Goal: Task Accomplishment & Management: Manage account settings

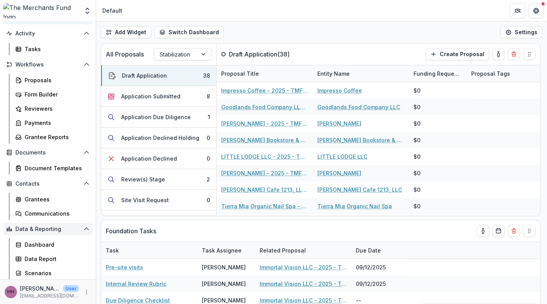
scroll to position [158, 0]
click at [83, 289] on icon "More" at bounding box center [86, 292] width 6 height 6
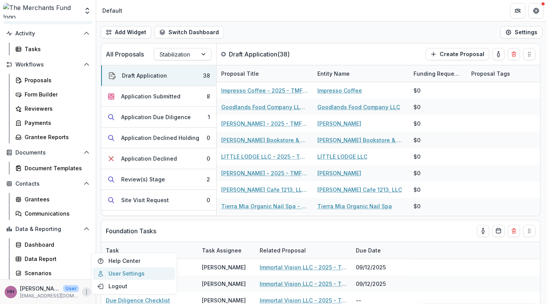
click at [129, 268] on link "User Settings" at bounding box center [134, 274] width 82 height 13
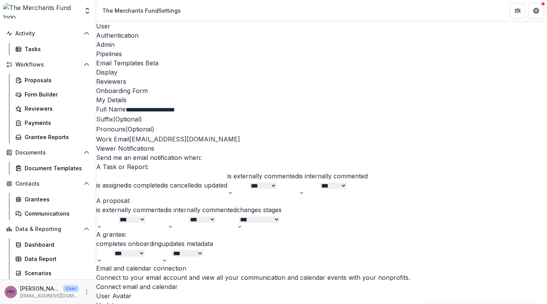
click at [281, 58] on div "Email Templates Beta" at bounding box center [321, 62] width 450 height 9
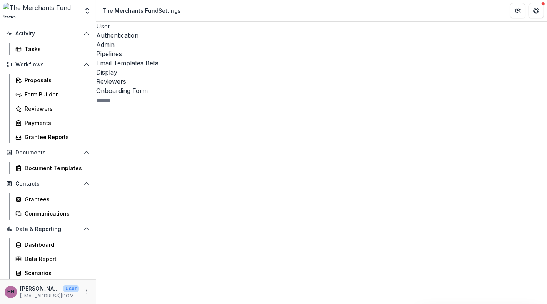
click at [120, 111] on span "Task 33" at bounding box center [163, 254] width 134 height 287
click at [148, 96] on input at bounding box center [126, 100] width 61 height 9
type input "*********"
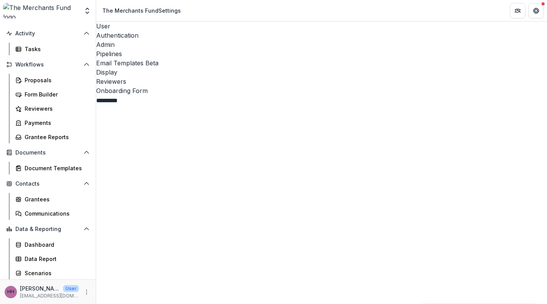
click at [300, 58] on div "Email Templates Beta" at bounding box center [321, 62] width 450 height 9
click at [47, 292] on p "[EMAIL_ADDRESS][DOMAIN_NAME]" at bounding box center [49, 295] width 59 height 7
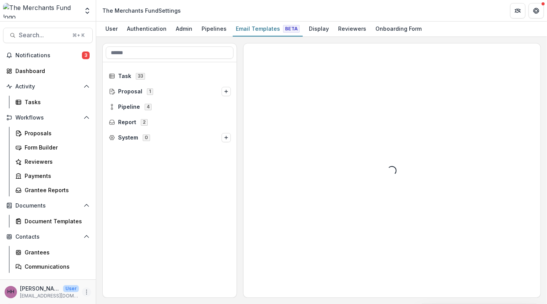
click at [82, 287] on button "More" at bounding box center [86, 291] width 9 height 9
click at [112, 286] on button "Logout" at bounding box center [134, 286] width 82 height 13
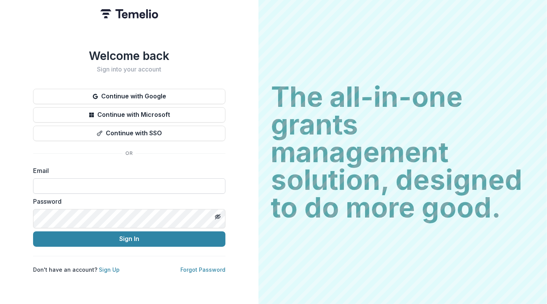
click at [212, 194] on input at bounding box center [129, 185] width 192 height 15
click at [0, 304] on com-1password-button at bounding box center [0, 304] width 0 height 0
type input "**********"
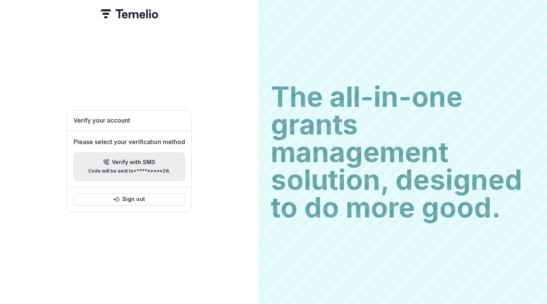
click at [156, 166] on p "Verify with SMS" at bounding box center [133, 162] width 43 height 7
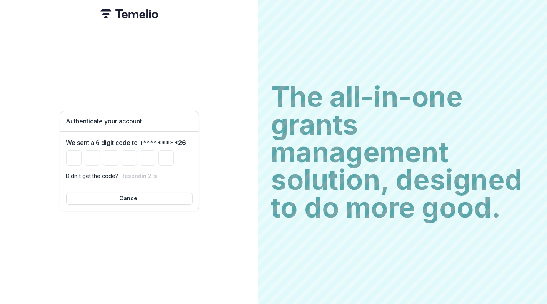
type input "*"
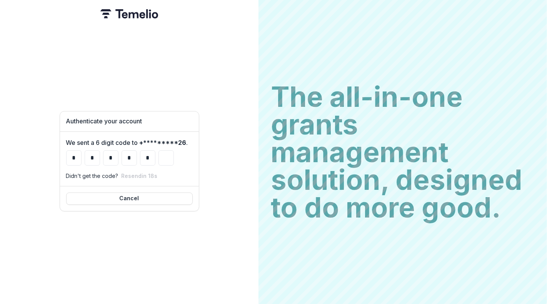
type input "*"
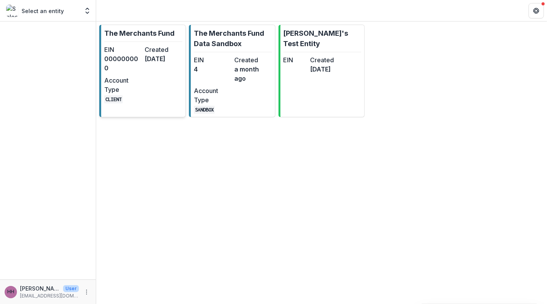
click at [161, 54] on dt "Created" at bounding box center [163, 49] width 37 height 9
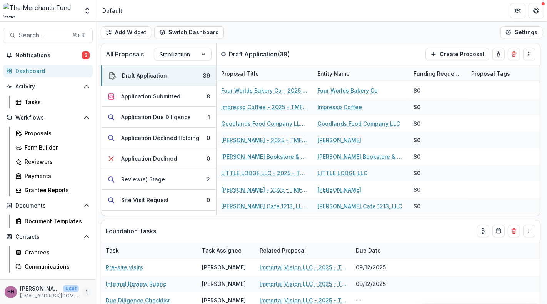
click at [83, 291] on icon "More" at bounding box center [86, 292] width 6 height 6
click at [135, 268] on link "User Settings" at bounding box center [134, 274] width 82 height 13
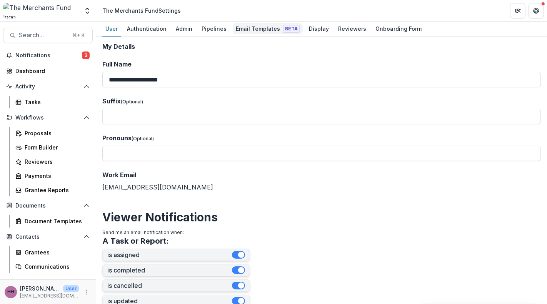
click at [287, 31] on div "Email Templates Beta" at bounding box center [268, 28] width 70 height 11
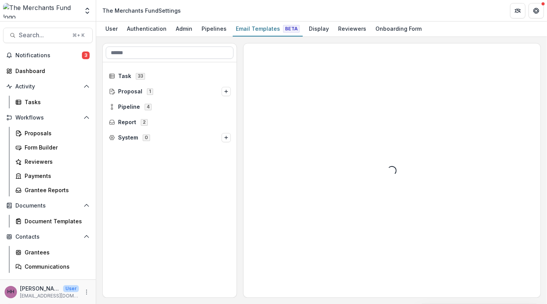
click at [164, 59] on input at bounding box center [170, 53] width 128 height 12
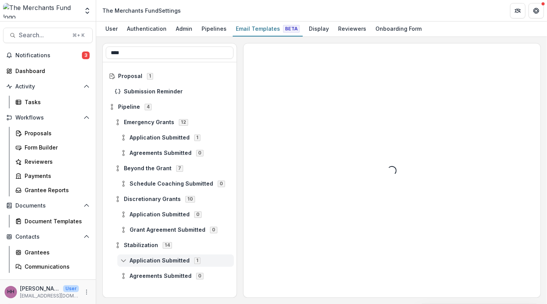
type input "****"
click at [189, 264] on span "Application Submitted" at bounding box center [160, 261] width 60 height 7
click at [142, 80] on span "Proposal" at bounding box center [130, 76] width 24 height 7
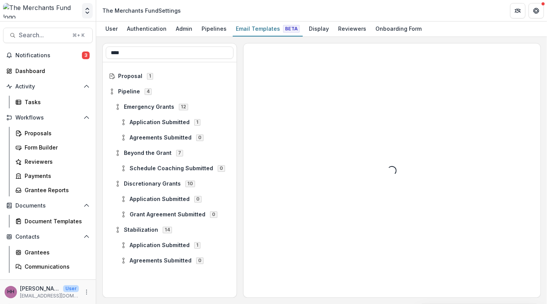
click at [87, 13] on icon "Open entity switcher" at bounding box center [87, 11] width 8 height 8
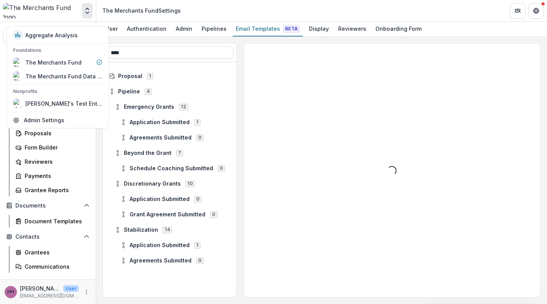
click at [342, 131] on div "Loading..." at bounding box center [391, 170] width 297 height 254
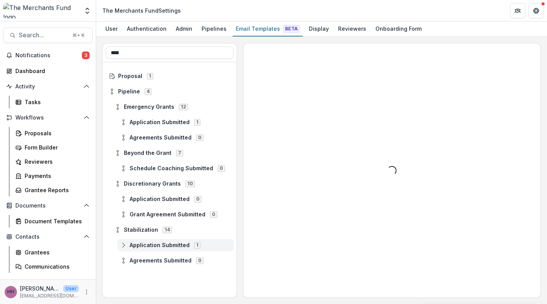
click at [165, 249] on span "Application Submitted" at bounding box center [160, 245] width 60 height 7
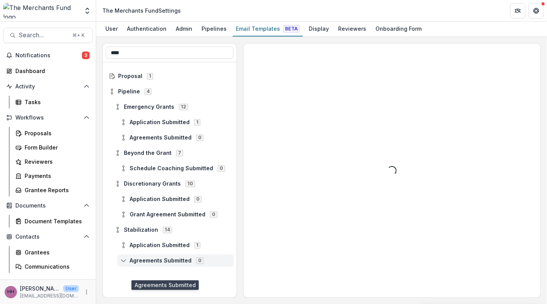
click at [174, 264] on span "Agreements Submitted" at bounding box center [161, 261] width 62 height 7
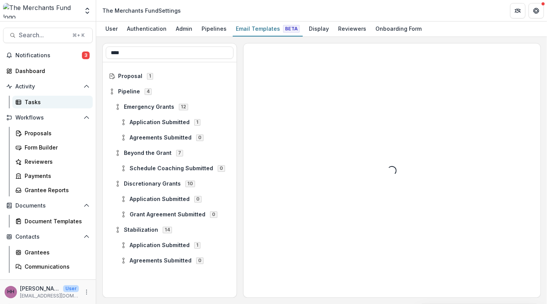
click at [51, 106] on div "Tasks" at bounding box center [56, 102] width 62 height 8
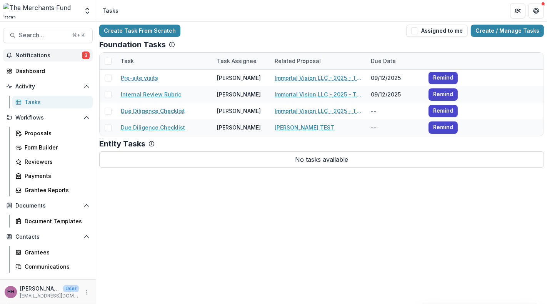
click at [40, 59] on span "Notifications" at bounding box center [48, 55] width 66 height 7
click at [28, 75] on div "Dashboard" at bounding box center [50, 71] width 71 height 8
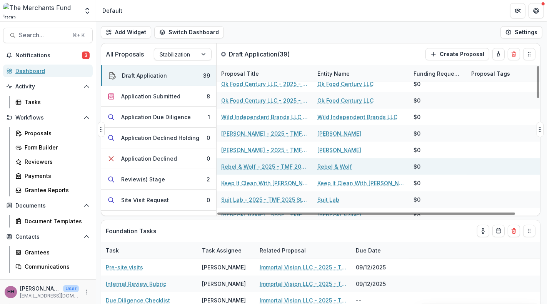
scroll to position [286, 0]
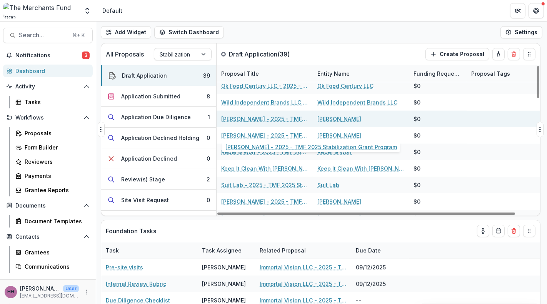
click at [258, 123] on link "Esraa Abdelwahab - 2025 - TMF 2025 Stabilization Grant Program" at bounding box center [264, 119] width 87 height 8
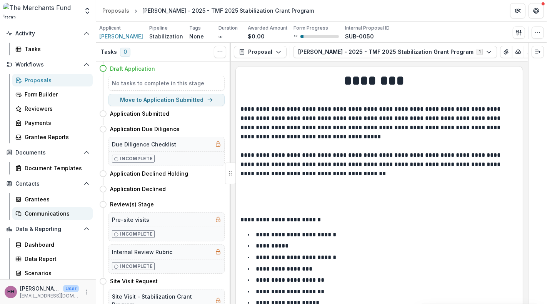
scroll to position [158, 0]
click at [84, 289] on icon "More" at bounding box center [86, 292] width 6 height 6
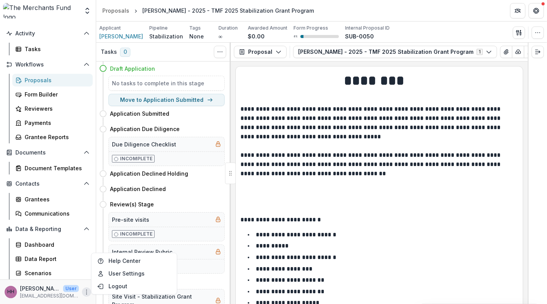
click at [34, 284] on p "[PERSON_NAME]" at bounding box center [40, 288] width 40 height 8
click at [17, 291] on span "HH" at bounding box center [11, 292] width 12 height 12
click at [84, 289] on icon "More" at bounding box center [86, 292] width 6 height 6
click at [137, 268] on link "User Settings" at bounding box center [134, 274] width 82 height 13
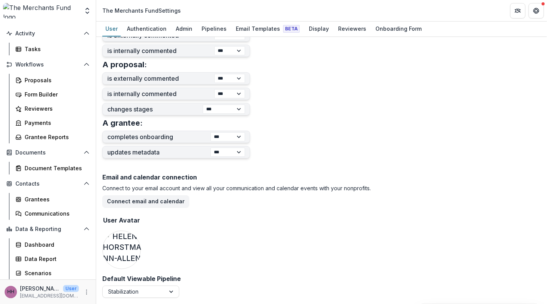
scroll to position [182, 0]
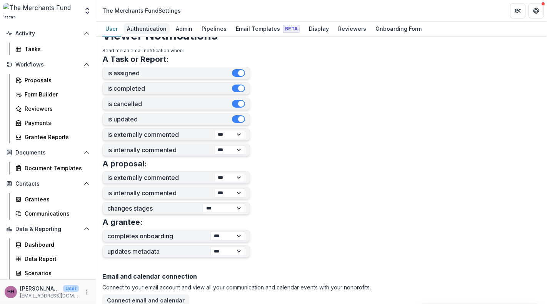
click at [160, 34] on div "Authentication" at bounding box center [147, 28] width 46 height 11
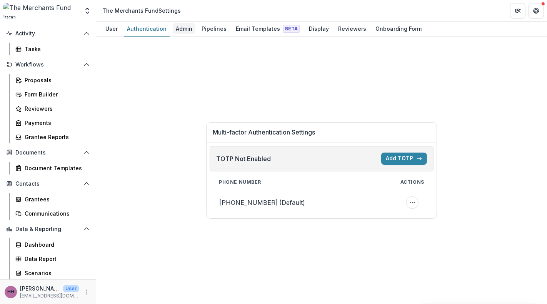
click at [195, 26] on div "Admin" at bounding box center [184, 28] width 23 height 11
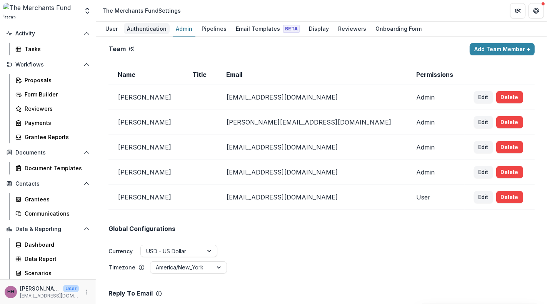
click at [169, 34] on div "Authentication" at bounding box center [147, 28] width 46 height 11
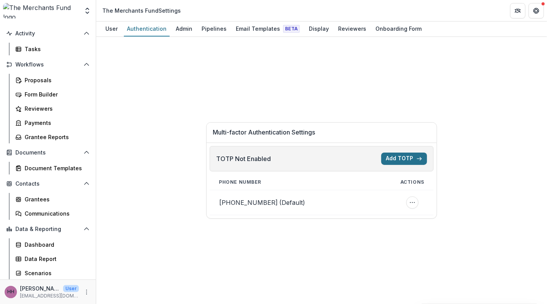
click at [427, 161] on button "Add TOTP" at bounding box center [404, 159] width 46 height 12
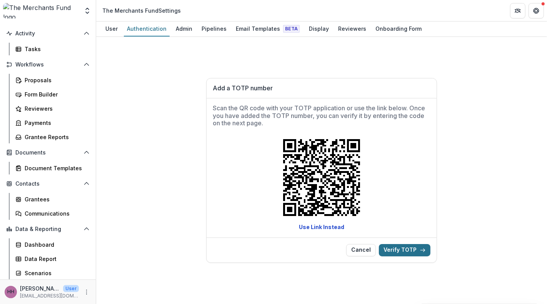
click at [428, 256] on button "Verify TOTP" at bounding box center [405, 250] width 52 height 12
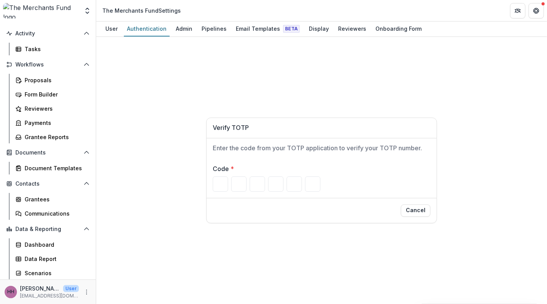
type input "*"
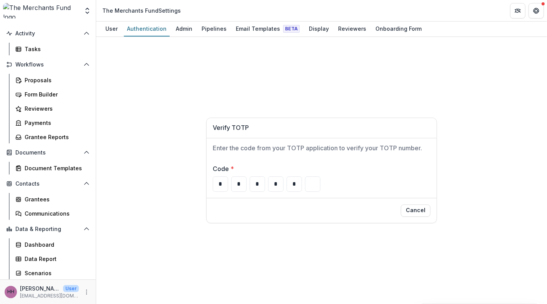
type input "*"
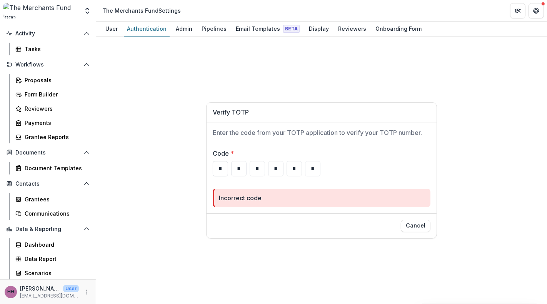
click at [213, 176] on input "*" at bounding box center [220, 168] width 15 height 15
paste input "******"
type input "*"
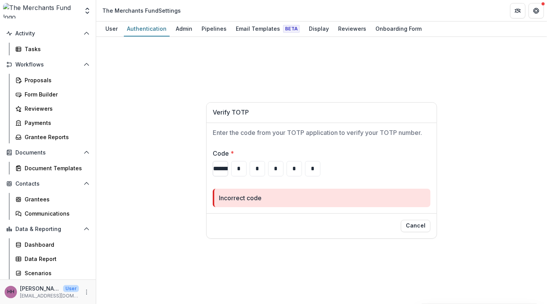
type input "*"
click at [213, 172] on input "*" at bounding box center [220, 168] width 15 height 15
click at [213, 171] on input "*" at bounding box center [220, 168] width 15 height 15
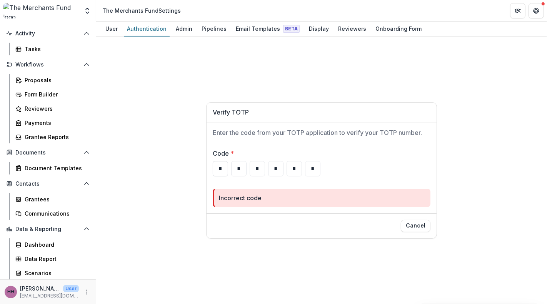
click at [213, 171] on input "*" at bounding box center [220, 168] width 15 height 15
type input "*"
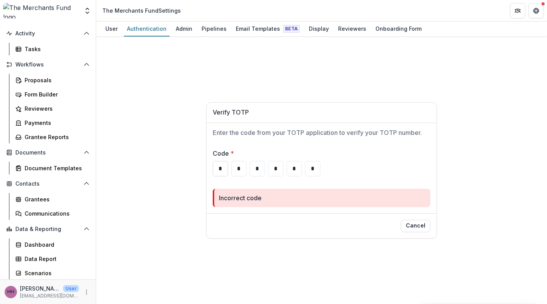
type input "*"
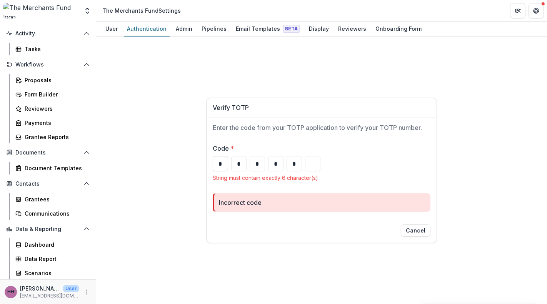
type input "*"
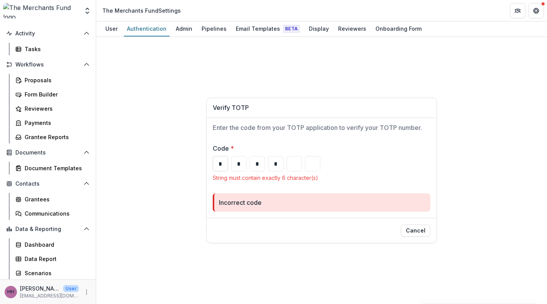
type input "*"
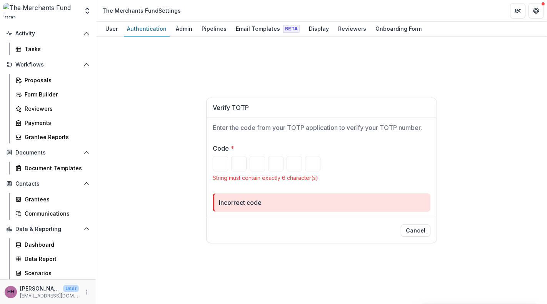
paste input "******"
type input "*"
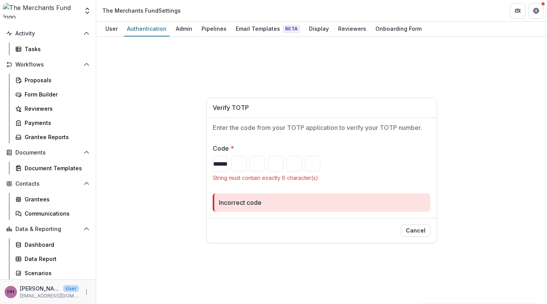
type input "*"
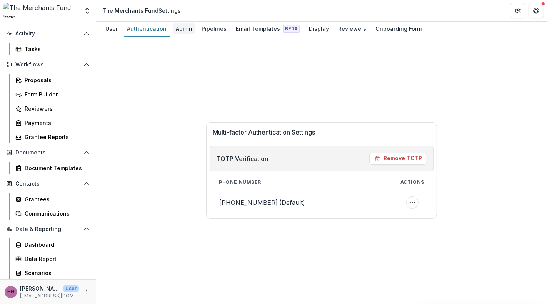
click at [195, 33] on div "Admin" at bounding box center [184, 28] width 23 height 11
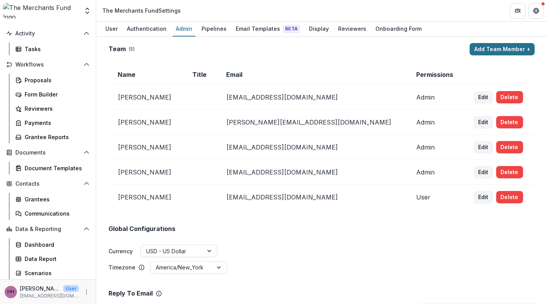
click at [488, 55] on button "Add Team Member +" at bounding box center [501, 49] width 65 height 12
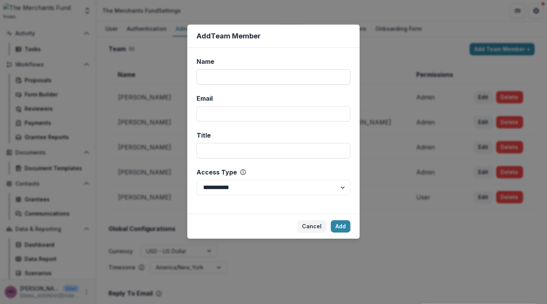
click at [211, 85] on input "Name" at bounding box center [273, 76] width 154 height 15
type input "**********"
click at [338, 195] on select "**********" at bounding box center [273, 187] width 154 height 15
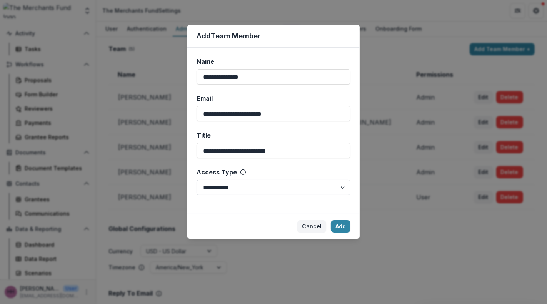
select select "*****"
click at [196, 195] on select "**********" at bounding box center [273, 187] width 154 height 15
click at [350, 233] on button "Add" at bounding box center [341, 226] width 20 height 12
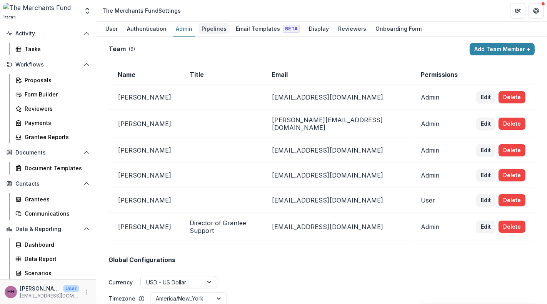
click at [229, 29] on div "Pipelines" at bounding box center [213, 28] width 31 height 11
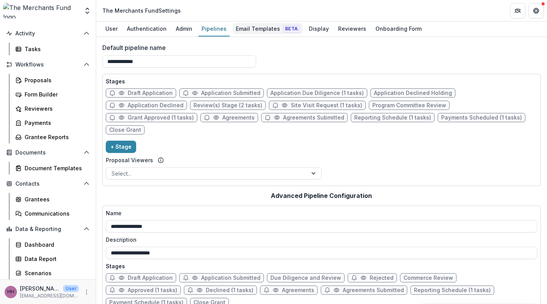
click at [285, 33] on div "Email Templates Beta" at bounding box center [268, 28] width 70 height 11
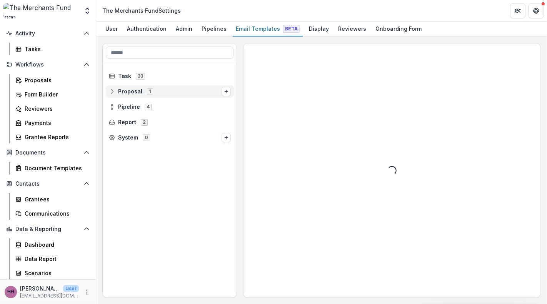
click at [155, 95] on span "Proposal 1" at bounding box center [165, 91] width 113 height 7
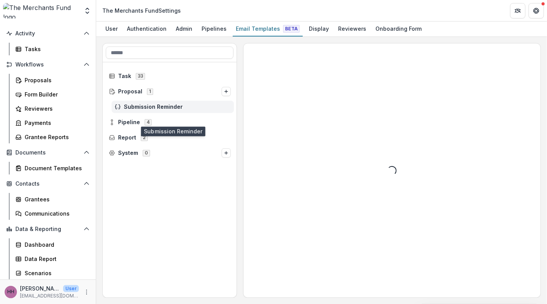
click at [153, 110] on span "Submission Reminder" at bounding box center [177, 107] width 107 height 7
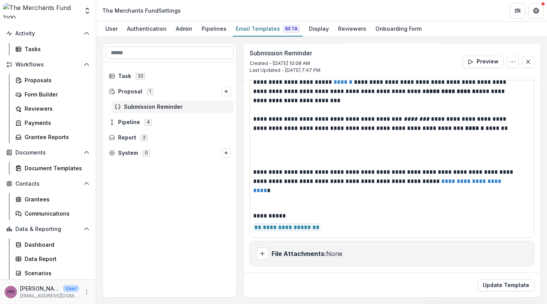
scroll to position [233, 0]
click at [136, 141] on span "Report" at bounding box center [127, 138] width 18 height 7
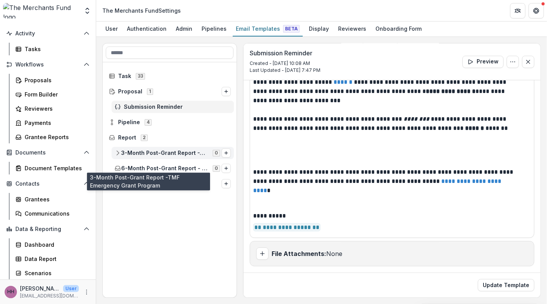
click at [146, 156] on span "3-Month Post-Grant Report -TMF Emergency Grant Program" at bounding box center [164, 153] width 87 height 7
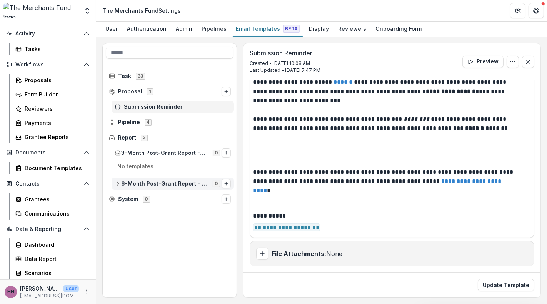
click at [121, 187] on icon at bounding box center [118, 184] width 6 height 6
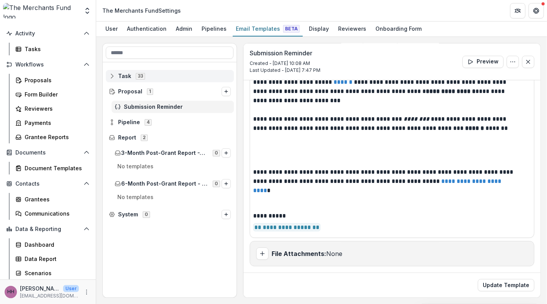
click at [115, 79] on icon at bounding box center [112, 76] width 6 height 6
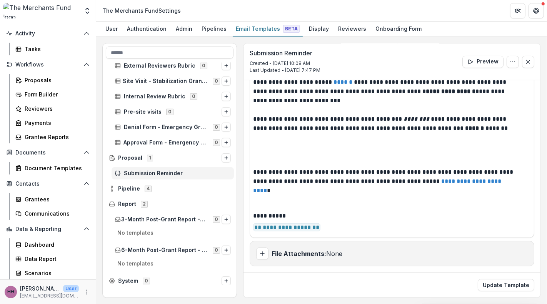
scroll to position [444, 0]
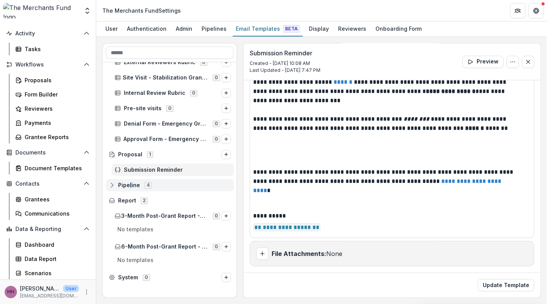
click at [138, 189] on span "Pipeline" at bounding box center [129, 185] width 22 height 7
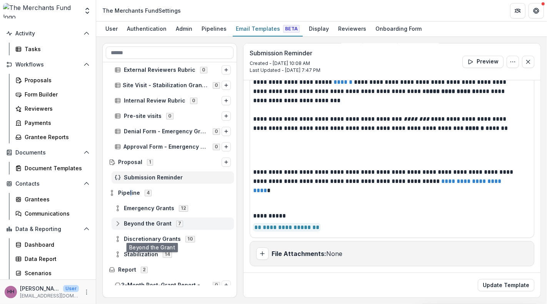
scroll to position [437, 0]
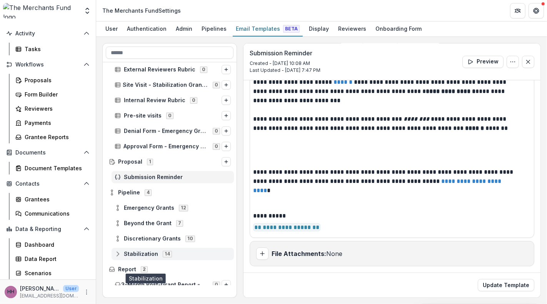
click at [158, 258] on span "Stabilization" at bounding box center [141, 254] width 34 height 7
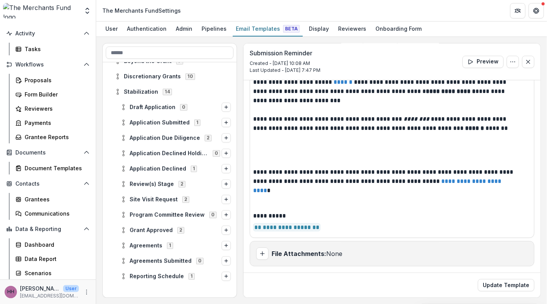
scroll to position [595, 0]
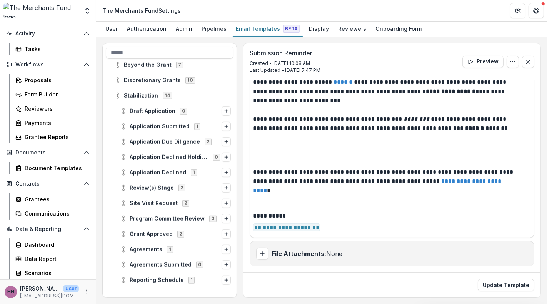
click at [165, 127] on div "Emergency Grants 12 Beyond the Grant 7 Discretionary Grants 10 Stabilization 14…" at bounding box center [170, 173] width 134 height 223
click at [166, 133] on div "Application Submitted 1" at bounding box center [175, 126] width 116 height 12
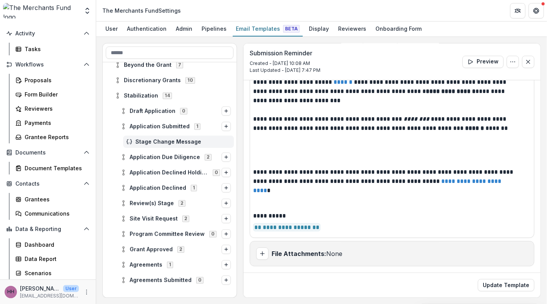
click at [169, 145] on span "Stage Change Message" at bounding box center [182, 142] width 95 height 7
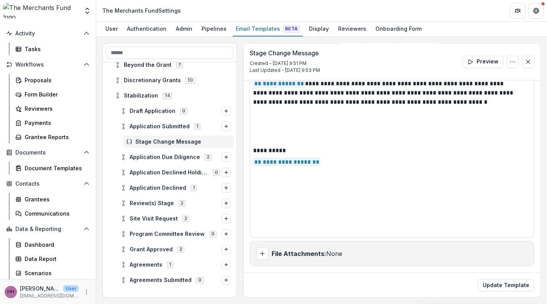
scroll to position [167, 0]
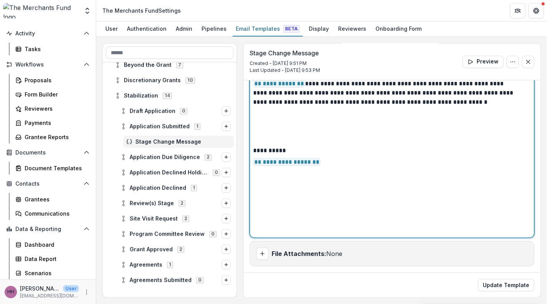
click at [299, 128] on p "**********" at bounding box center [386, 99] width 267 height 58
drag, startPoint x: 499, startPoint y: 151, endPoint x: 464, endPoint y: 151, distance: 34.6
click at [464, 128] on p "**********" at bounding box center [386, 99] width 267 height 58
drag, startPoint x: 296, startPoint y: 163, endPoint x: 270, endPoint y: 162, distance: 25.8
click at [270, 128] on p "**********" at bounding box center [386, 99] width 267 height 58
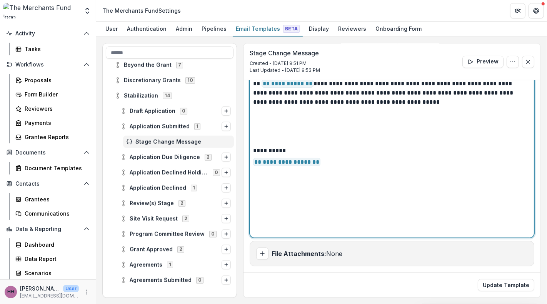
click at [393, 128] on p "**********" at bounding box center [386, 99] width 267 height 58
click at [288, 128] on p "**********" at bounding box center [386, 99] width 267 height 58
click at [297, 128] on p "**********" at bounding box center [386, 99] width 267 height 58
click at [451, 128] on p "**********" at bounding box center [386, 99] width 267 height 58
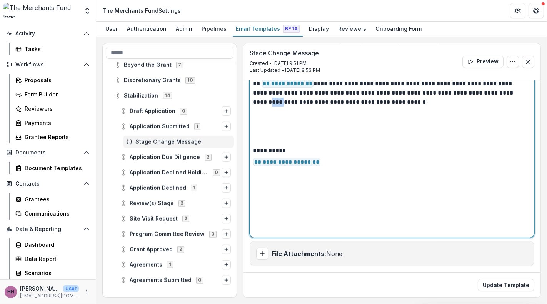
click at [451, 128] on p "**********" at bounding box center [386, 99] width 267 height 58
drag, startPoint x: 497, startPoint y: 163, endPoint x: 340, endPoint y: 177, distance: 157.4
click at [340, 128] on p "**********" at bounding box center [386, 99] width 267 height 58
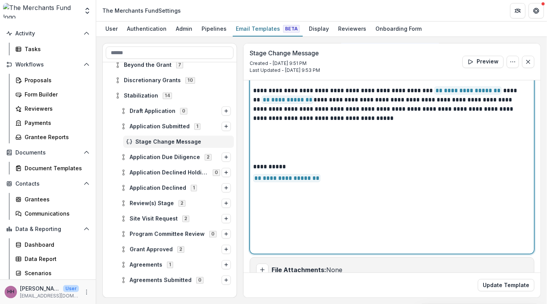
scroll to position [132, 0]
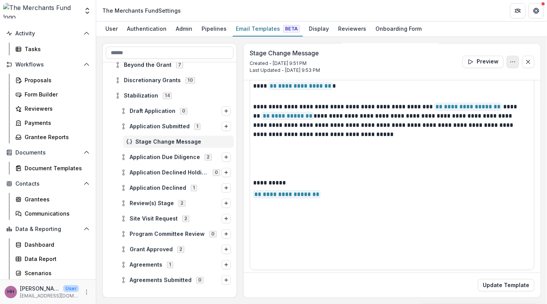
click at [509, 65] on icon "Options" at bounding box center [512, 62] width 6 height 6
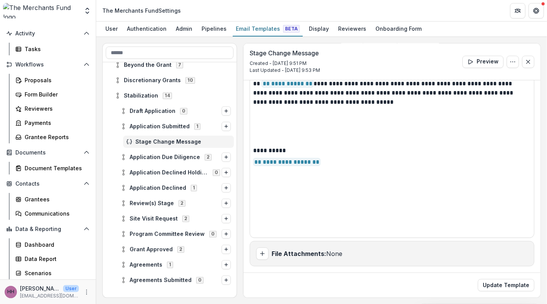
scroll to position [233, 0]
click at [490, 279] on button "Update Template" at bounding box center [505, 285] width 56 height 12
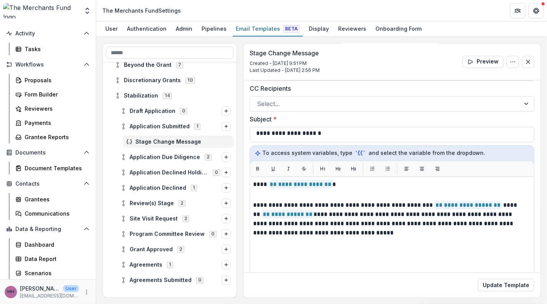
scroll to position [0, 0]
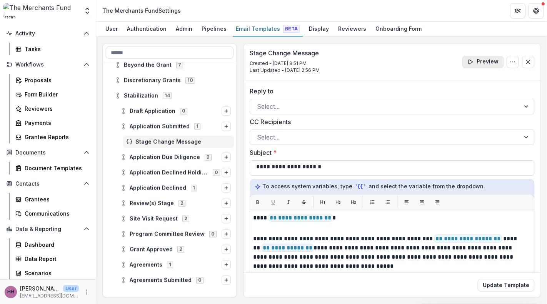
click at [462, 68] on button "Preview" at bounding box center [482, 62] width 41 height 12
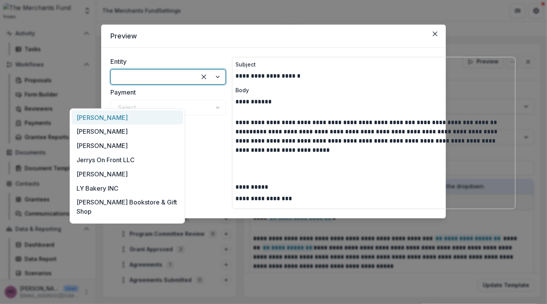
click at [196, 84] on div at bounding box center [210, 77] width 29 height 15
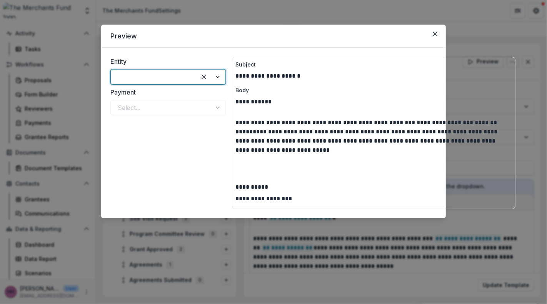
click at [172, 115] on div "Select..." at bounding box center [167, 107] width 115 height 15
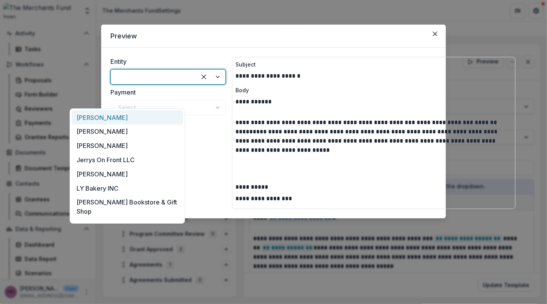
click at [196, 84] on div at bounding box center [210, 77] width 29 height 15
click at [109, 136] on div "sun choi" at bounding box center [126, 132] width 111 height 14
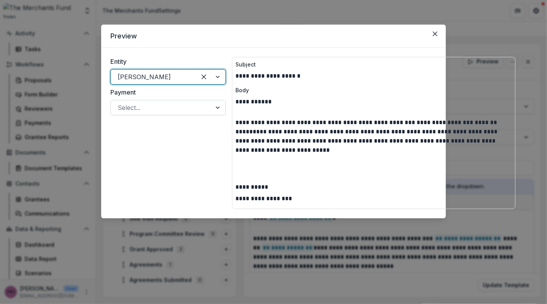
click at [211, 115] on div at bounding box center [218, 107] width 14 height 15
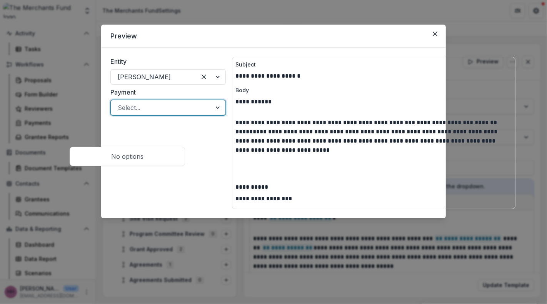
click at [164, 67] on div "**********" at bounding box center [273, 133] width 344 height 171
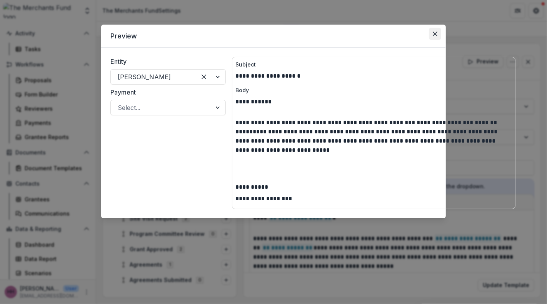
click at [441, 40] on button "Close" at bounding box center [435, 34] width 12 height 12
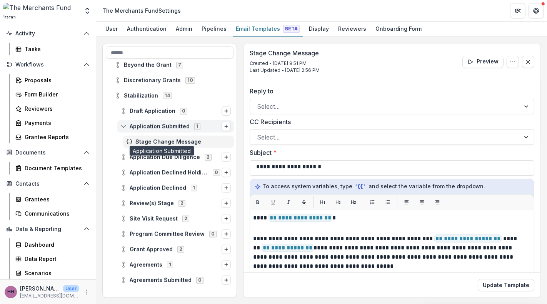
click at [163, 133] on div "Application Submitted 1" at bounding box center [175, 126] width 116 height 12
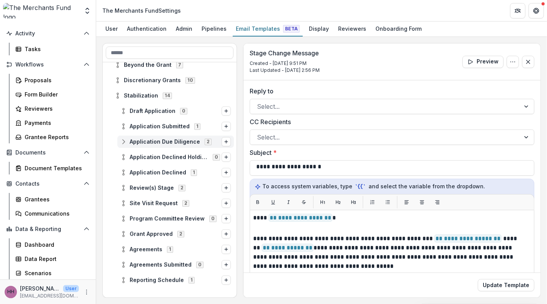
click at [123, 145] on icon at bounding box center [123, 142] width 6 height 6
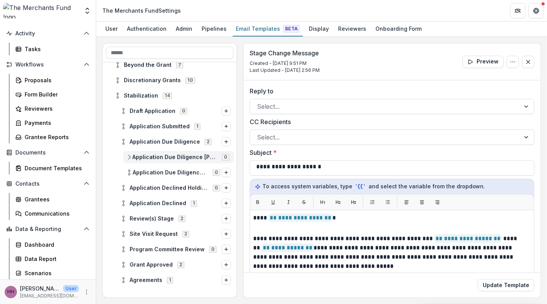
click at [163, 161] on span "Application Due Diligence Rachel Assigned Review" at bounding box center [174, 157] width 85 height 7
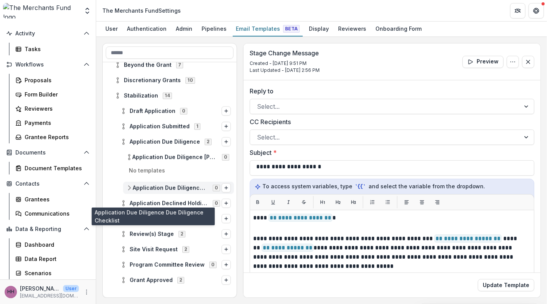
click at [167, 191] on span "Application Due Diligence Due Diligence Checklist" at bounding box center [170, 188] width 75 height 7
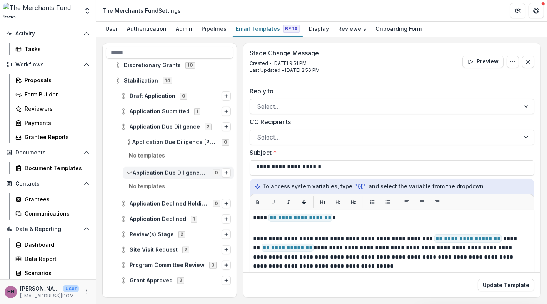
scroll to position [620, 0]
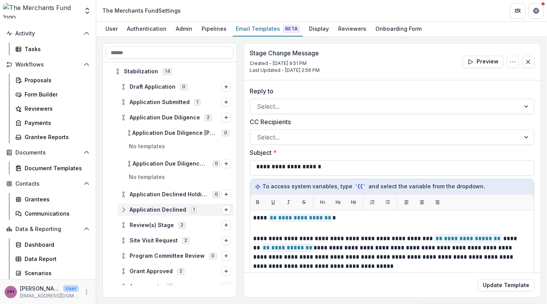
click at [177, 213] on span "Application Declined" at bounding box center [158, 210] width 56 height 7
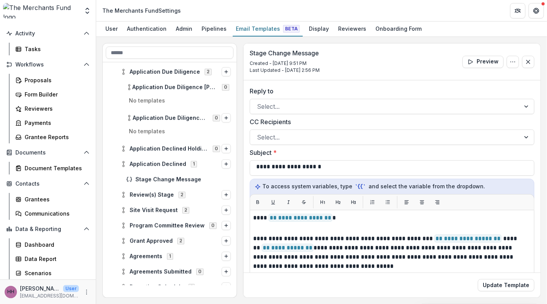
scroll to position [668, 0]
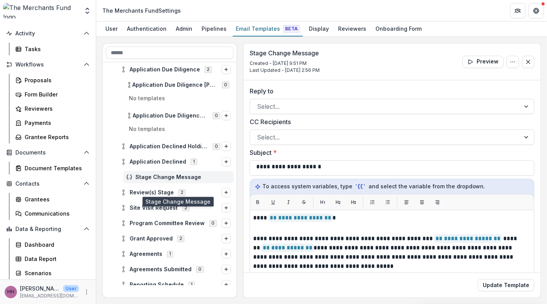
click at [186, 181] on span "Stage Change Message" at bounding box center [182, 177] width 95 height 7
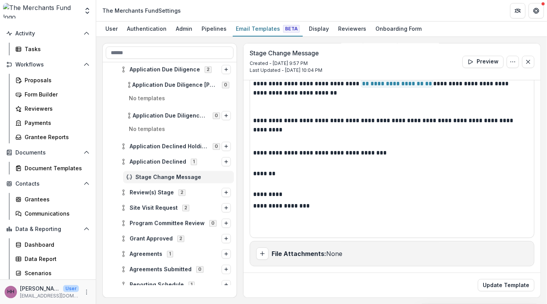
scroll to position [233, 0]
click at [164, 196] on span "Review(s) Stage" at bounding box center [152, 192] width 44 height 7
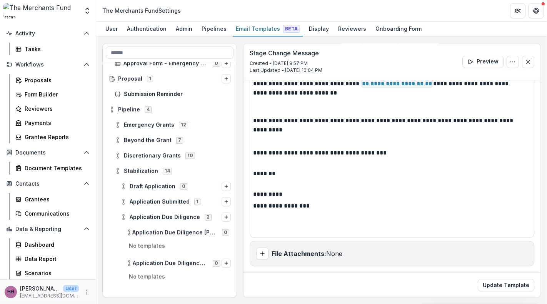
scroll to position [505, 0]
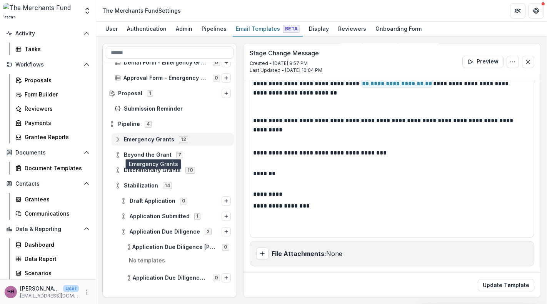
click at [170, 143] on span "Emergency Grants" at bounding box center [149, 139] width 50 height 7
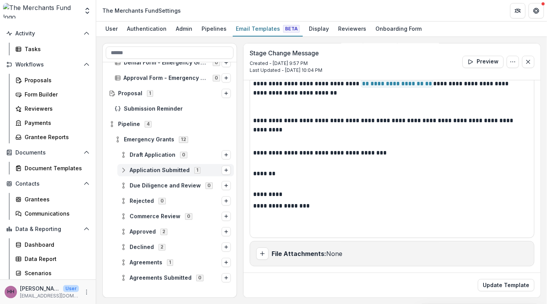
click at [173, 176] on div "Application Submitted 1" at bounding box center [175, 170] width 116 height 12
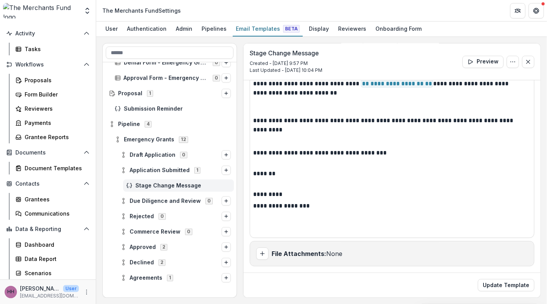
click at [186, 189] on span "Stage Change Message" at bounding box center [182, 186] width 95 height 7
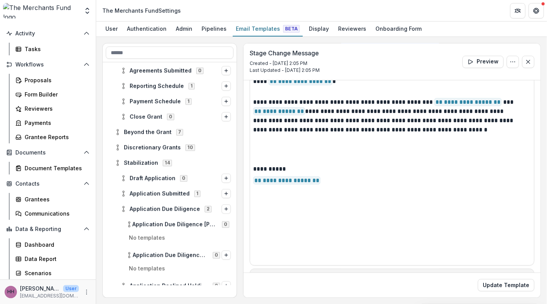
scroll to position [730, 0]
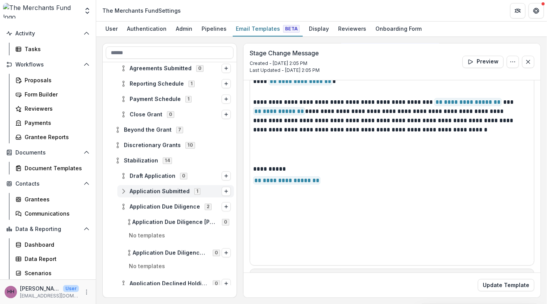
click at [179, 195] on span "Application Submitted" at bounding box center [160, 191] width 60 height 7
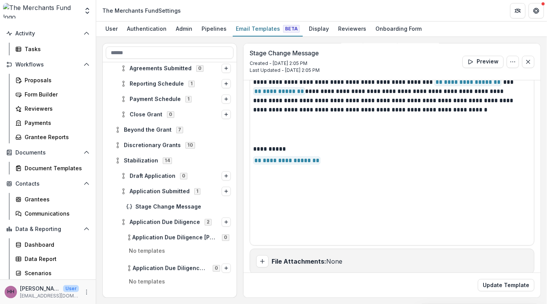
scroll to position [165, 0]
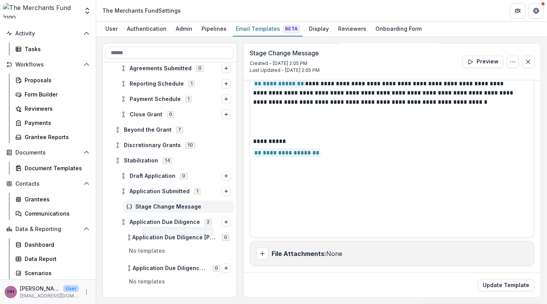
click at [189, 210] on span "Stage Change Message" at bounding box center [182, 207] width 95 height 7
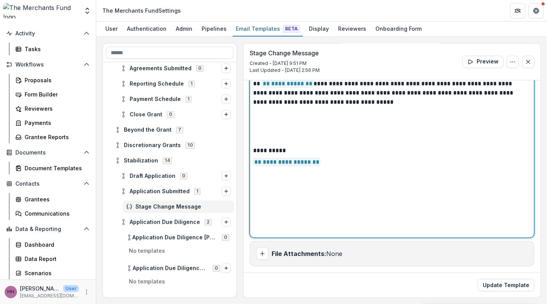
drag, startPoint x: 366, startPoint y: 230, endPoint x: 251, endPoint y: 103, distance: 170.4
click at [251, 103] on div "**********" at bounding box center [391, 94] width 297 height 356
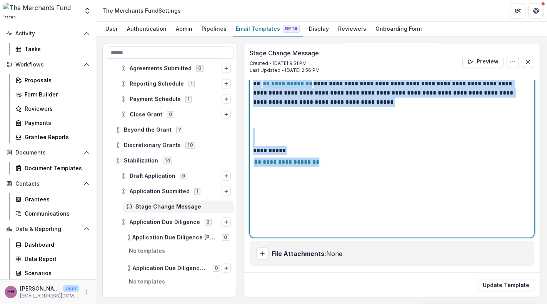
drag, startPoint x: 259, startPoint y: 107, endPoint x: 369, endPoint y: 243, distance: 175.4
click at [369, 234] on div "**********" at bounding box center [391, 141] width 277 height 185
copy div "**********"
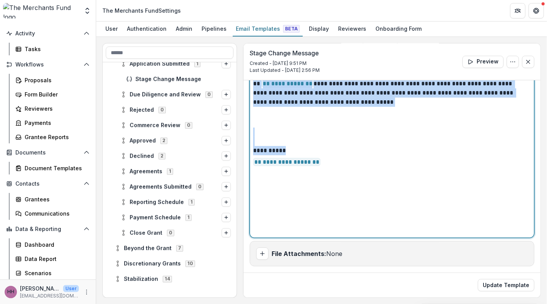
scroll to position [580, 0]
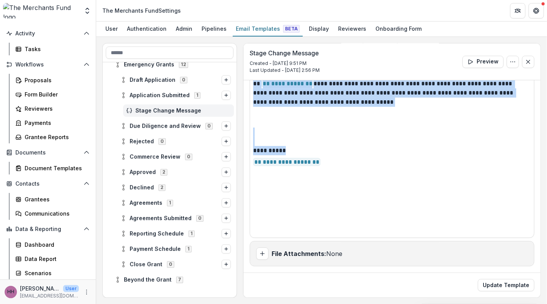
click at [158, 117] on div "Stage Change Message" at bounding box center [178, 111] width 111 height 12
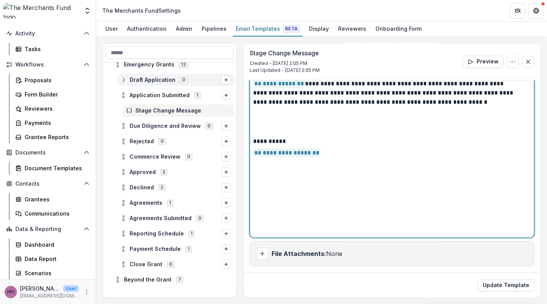
drag, startPoint x: 356, startPoint y: 224, endPoint x: 209, endPoint y: 85, distance: 202.5
click at [209, 85] on div "**********" at bounding box center [321, 170] width 438 height 255
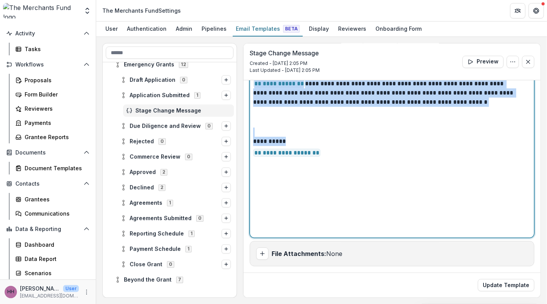
drag, startPoint x: 258, startPoint y: 106, endPoint x: 380, endPoint y: 261, distance: 197.9
click at [380, 234] on div "**********" at bounding box center [391, 141] width 277 height 185
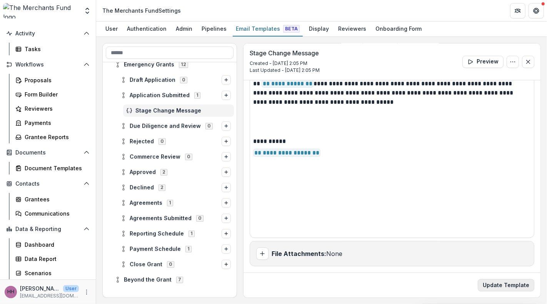
click at [494, 279] on button "Update Template" at bounding box center [505, 285] width 56 height 12
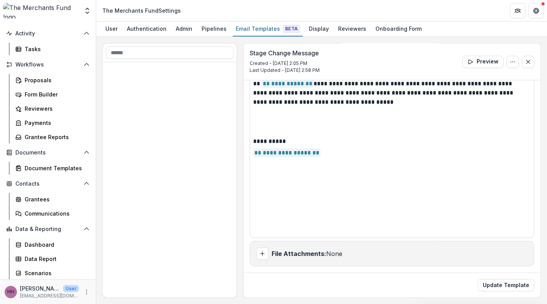
scroll to position [1044, 0]
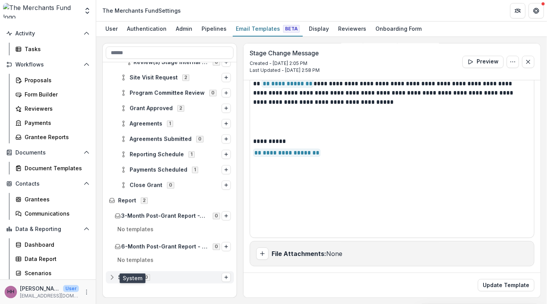
click at [130, 281] on span "System" at bounding box center [128, 277] width 20 height 7
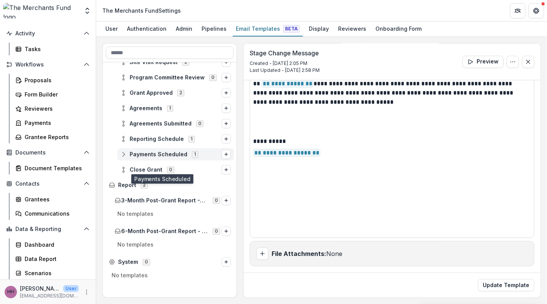
click at [165, 158] on span "Payments Scheduled" at bounding box center [159, 154] width 58 height 7
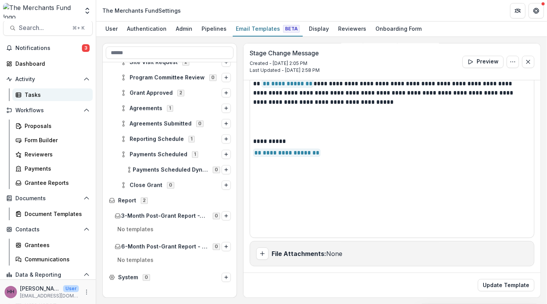
scroll to position [0, 0]
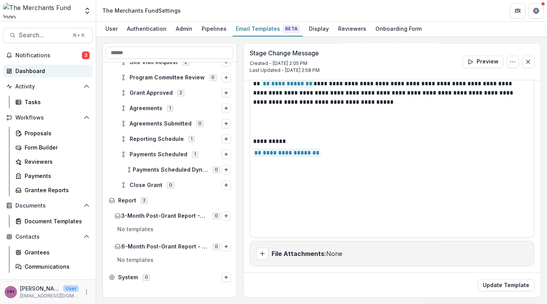
click at [40, 75] on div "Dashboard" at bounding box center [50, 71] width 71 height 8
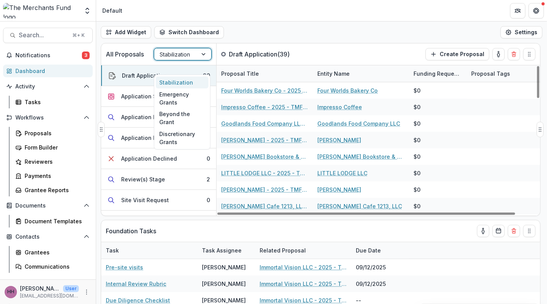
click at [178, 59] on div at bounding box center [176, 55] width 32 height 10
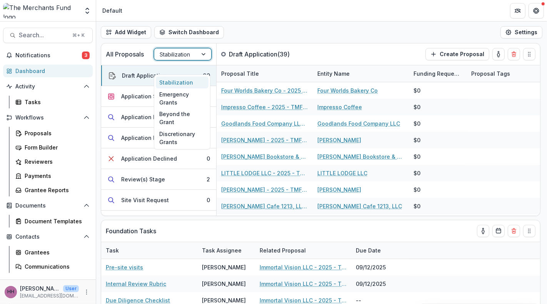
click at [188, 88] on div "Stabilization" at bounding box center [182, 82] width 53 height 12
click at [186, 59] on div at bounding box center [176, 55] width 32 height 10
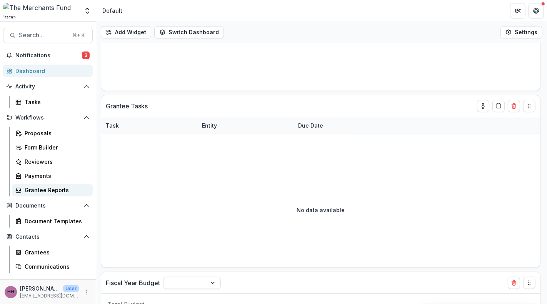
scroll to position [158, 0]
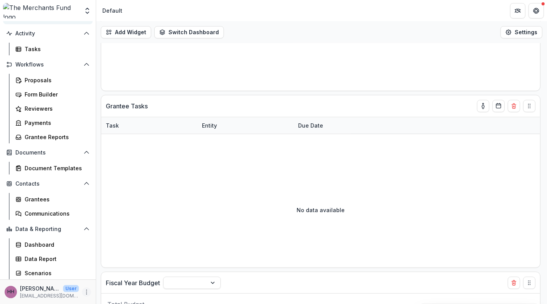
click at [83, 289] on icon "More" at bounding box center [86, 292] width 6 height 6
click at [150, 268] on link "User Settings" at bounding box center [134, 274] width 82 height 13
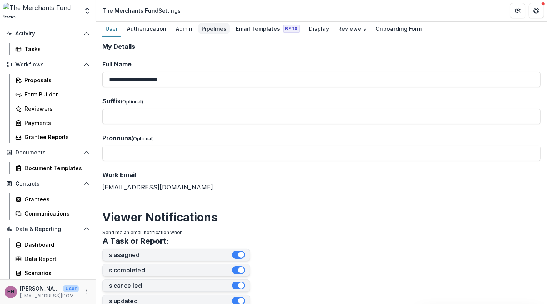
click at [229, 32] on div "Pipelines" at bounding box center [213, 28] width 31 height 11
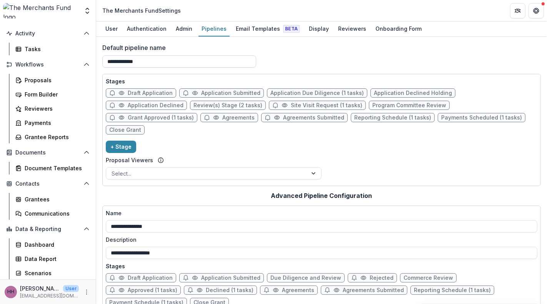
click at [158, 68] on input "**********" at bounding box center [179, 61] width 154 height 12
click at [332, 34] on div "Display" at bounding box center [319, 28] width 26 height 11
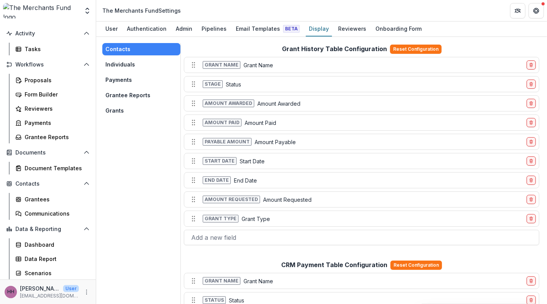
click at [131, 117] on button "Grants" at bounding box center [141, 111] width 78 height 12
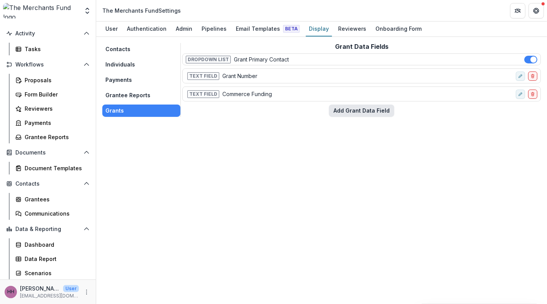
click at [364, 117] on button "Add Grant Data Field" at bounding box center [361, 111] width 65 height 12
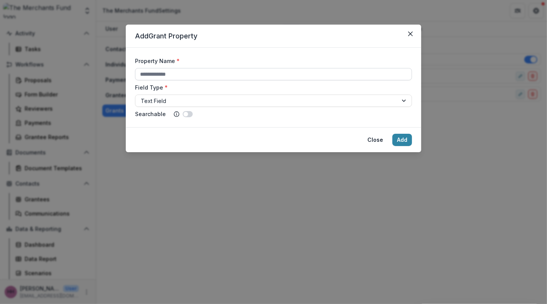
click at [330, 80] on input "Property Name *" at bounding box center [273, 74] width 277 height 12
click at [318, 91] on label "Field Type *" at bounding box center [271, 87] width 272 height 8
click at [142, 105] on input "Field Type *" at bounding box center [142, 101] width 2 height 8
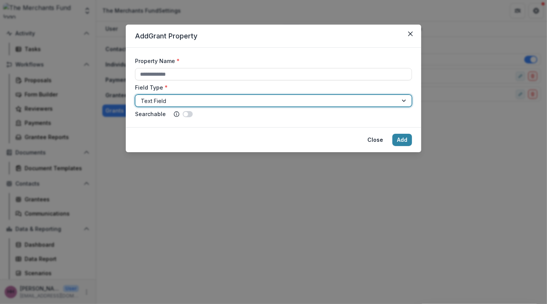
click at [318, 106] on div at bounding box center [266, 101] width 251 height 10
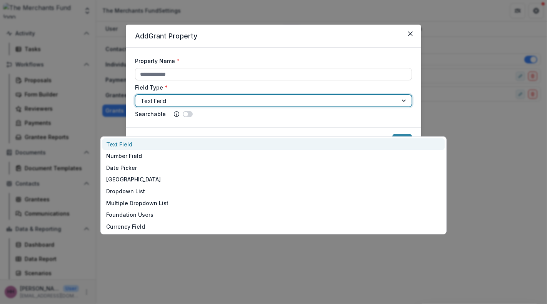
click at [349, 61] on form "Property Name * Field Type * Text Field selected, 1 of 8. 8 results available. …" at bounding box center [273, 88] width 295 height 80
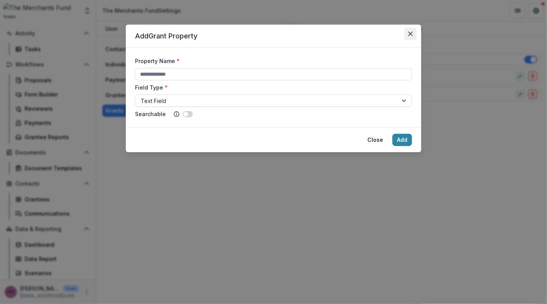
click at [412, 36] on icon "Close" at bounding box center [410, 34] width 5 height 5
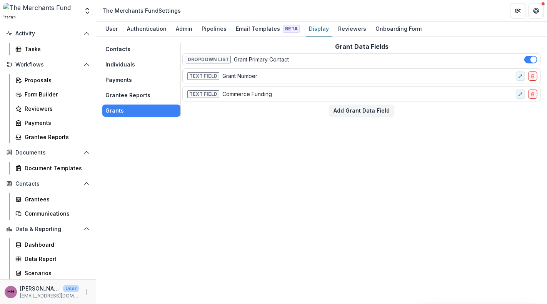
click at [123, 55] on button "Contacts" at bounding box center [141, 49] width 78 height 12
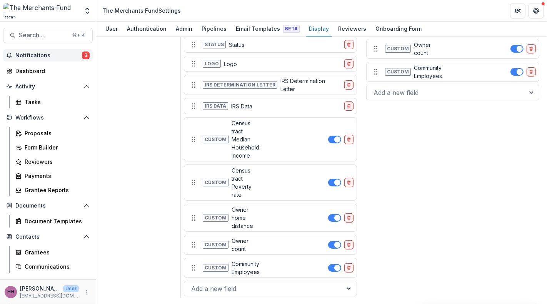
click at [55, 59] on span "Notifications" at bounding box center [48, 55] width 66 height 7
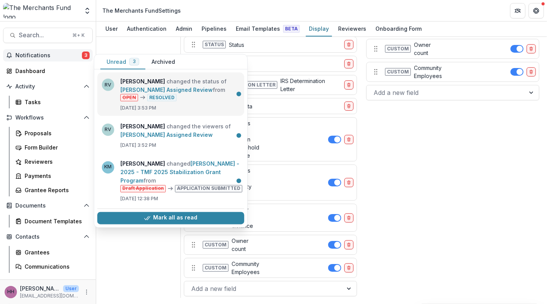
scroll to position [50, 0]
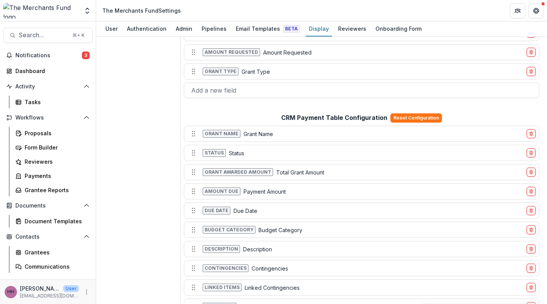
scroll to position [0, 0]
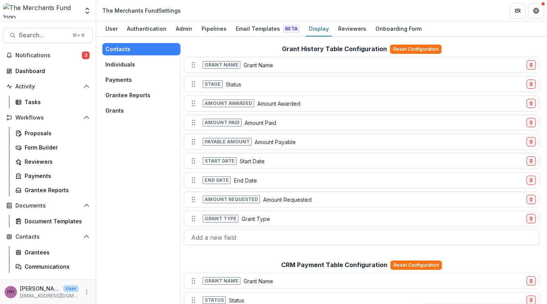
click at [125, 117] on button "Grants" at bounding box center [141, 111] width 78 height 12
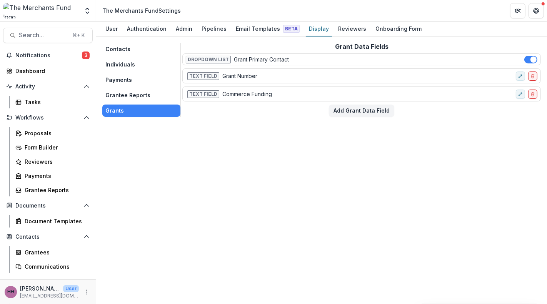
click at [256, 81] on div "Text Field Grant Number" at bounding box center [349, 75] width 327 height 11
click at [282, 101] on div "Text Field Commerce Funding" at bounding box center [361, 93] width 358 height 15
click at [229, 32] on div "Pipelines" at bounding box center [213, 28] width 31 height 11
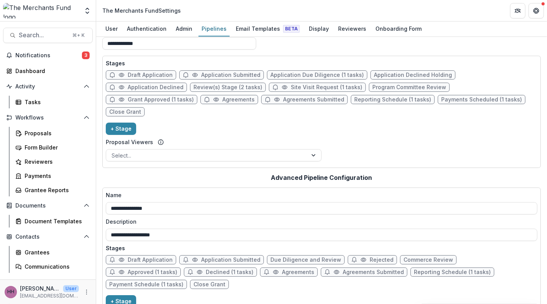
scroll to position [18, 0]
click at [242, 161] on div "Select..." at bounding box center [206, 155] width 201 height 11
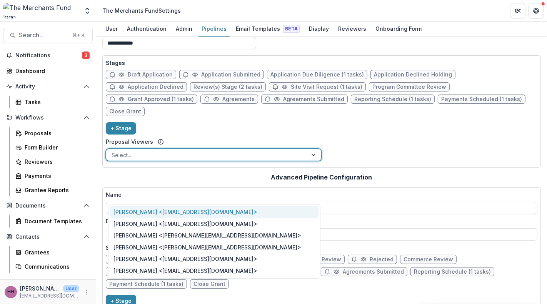
click at [292, 146] on div "Proposal Viewers" at bounding box center [214, 142] width 216 height 8
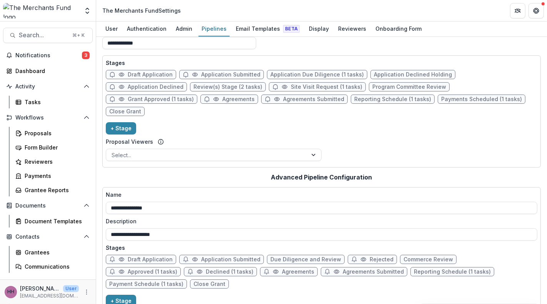
click at [164, 145] on icon at bounding box center [161, 142] width 6 height 6
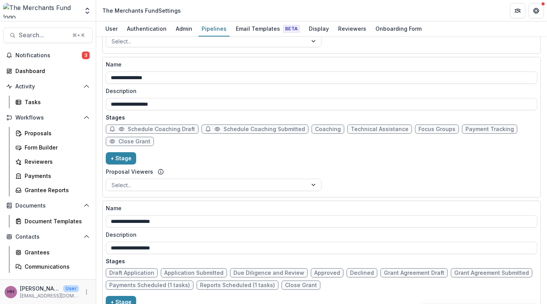
scroll to position [0, 0]
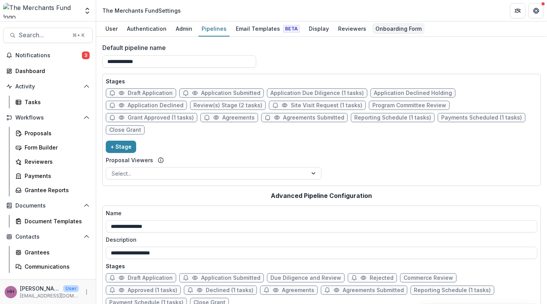
click at [424, 33] on div "Onboarding Form" at bounding box center [398, 28] width 52 height 11
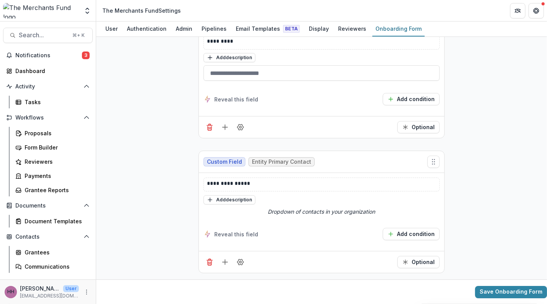
scroll to position [2715, 0]
